Goal: Entertainment & Leisure: Consume media (video, audio)

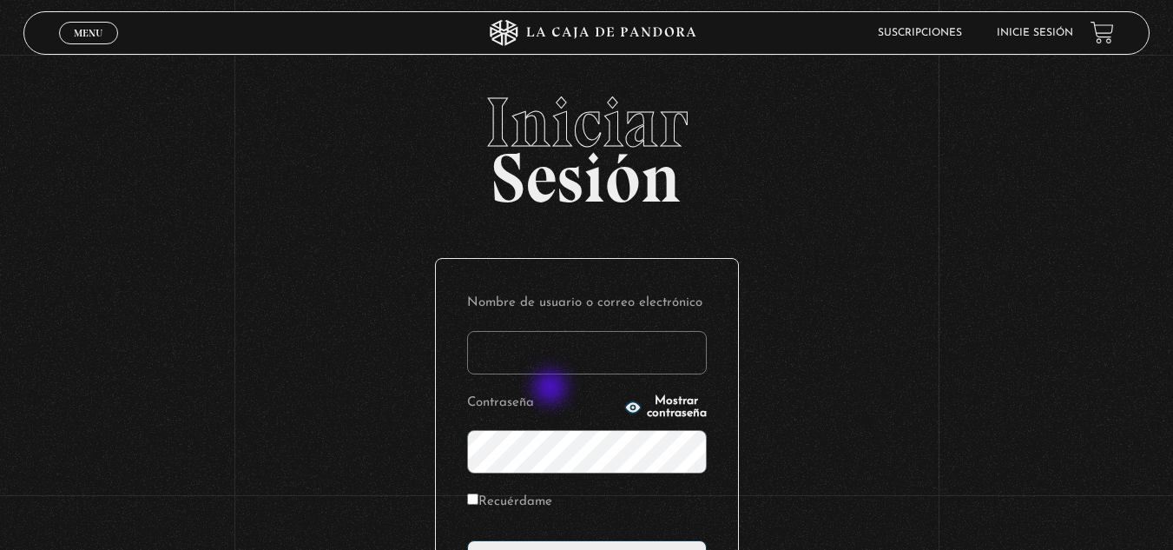
type input "[EMAIL_ADDRESS][DOMAIN_NAME]"
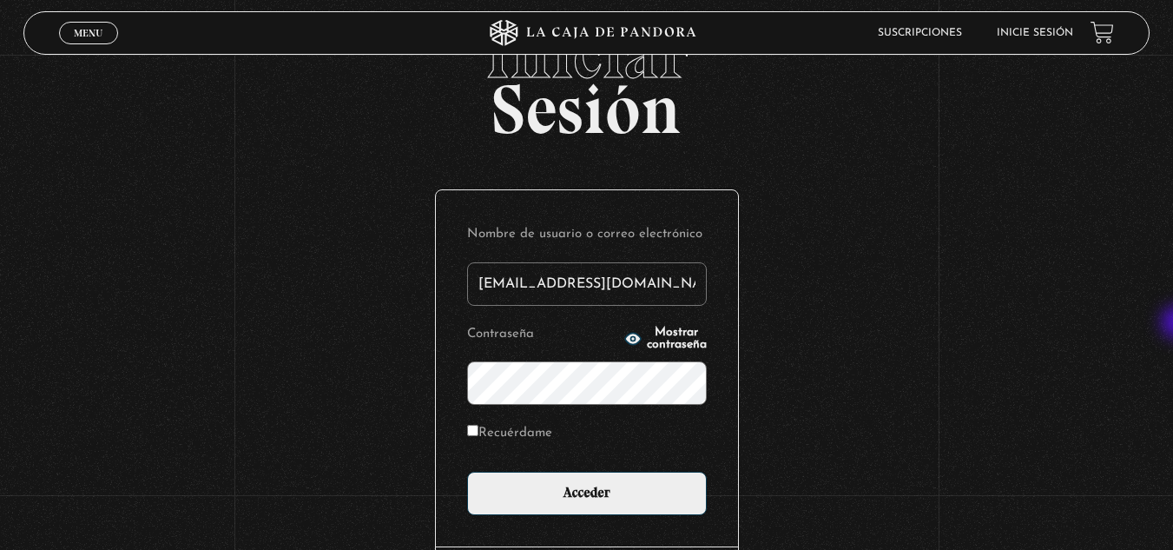
scroll to position [84, 0]
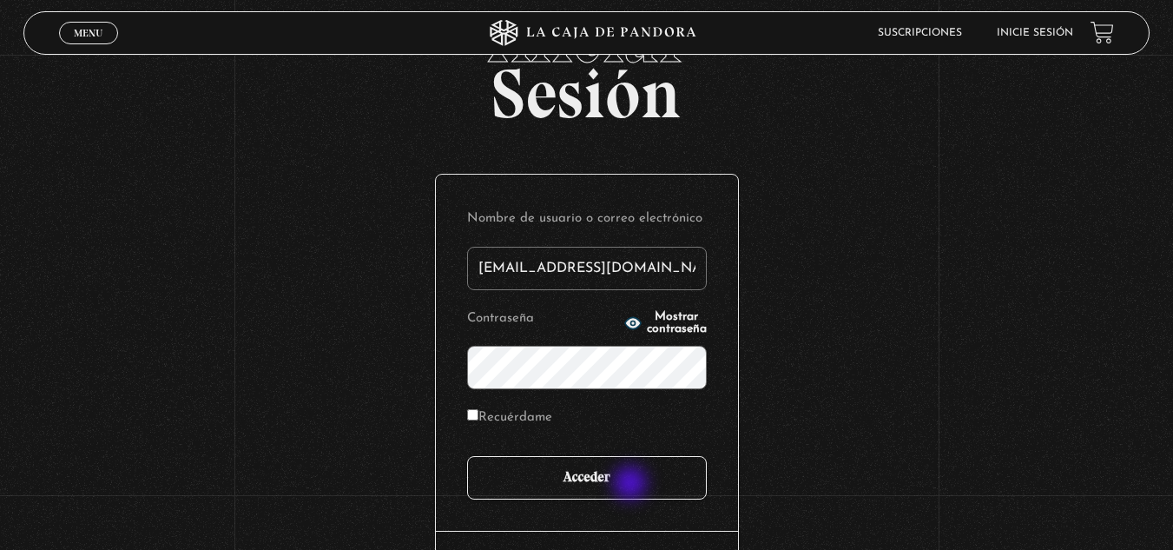
click at [632, 485] on input "Acceder" at bounding box center [587, 477] width 240 height 43
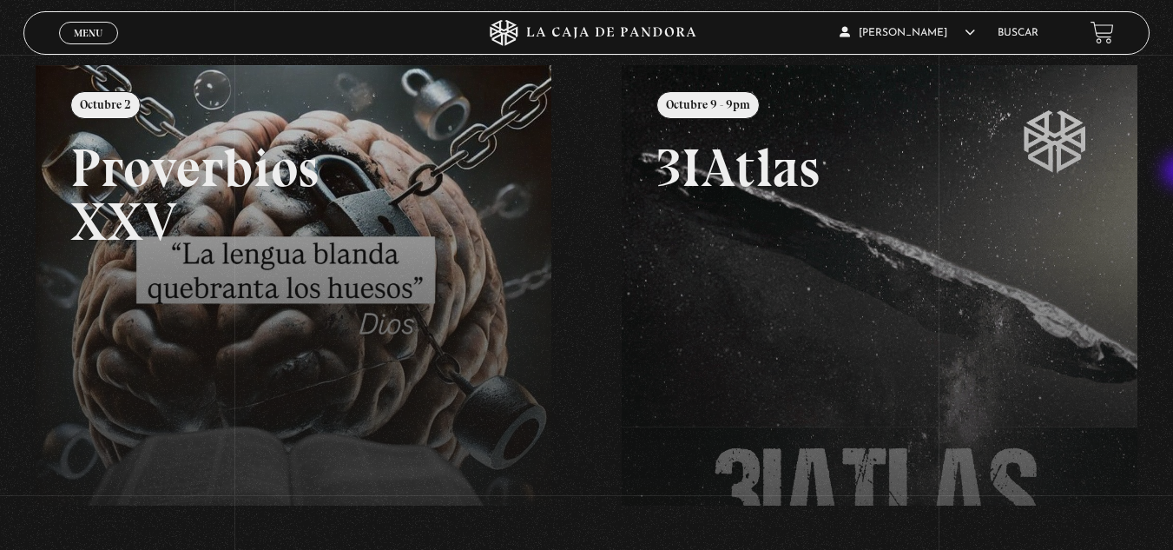
scroll to position [160, 0]
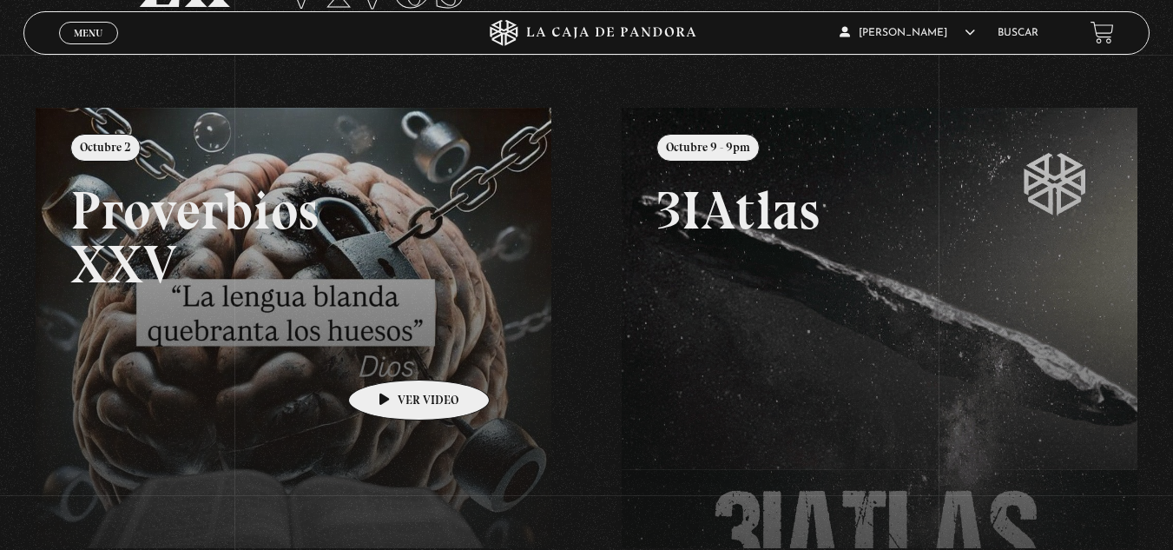
click at [392, 353] on link at bounding box center [622, 383] width 1173 height 550
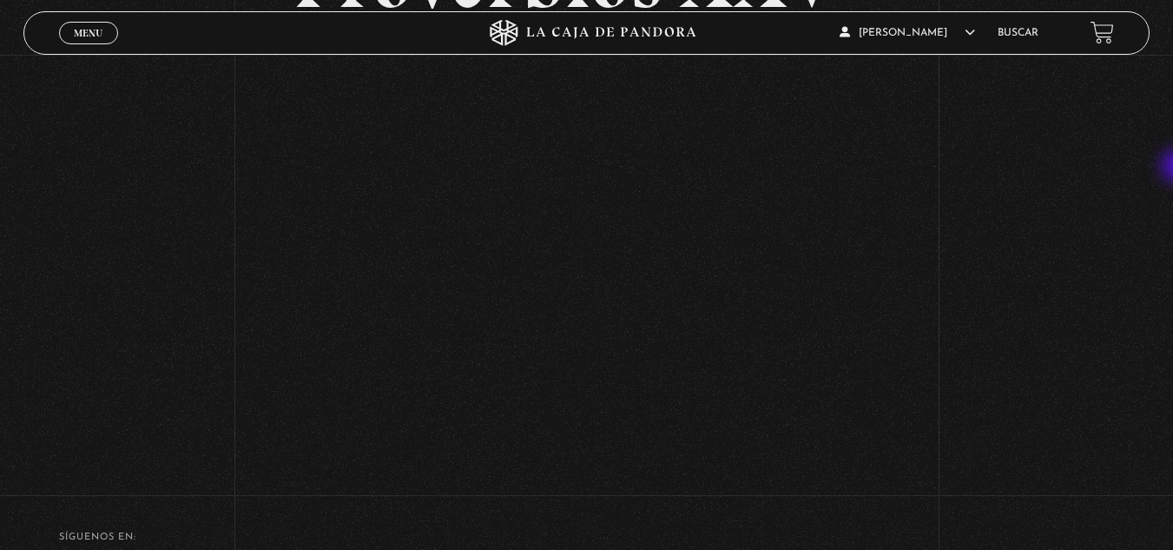
scroll to position [206, 0]
